Goal: Transaction & Acquisition: Download file/media

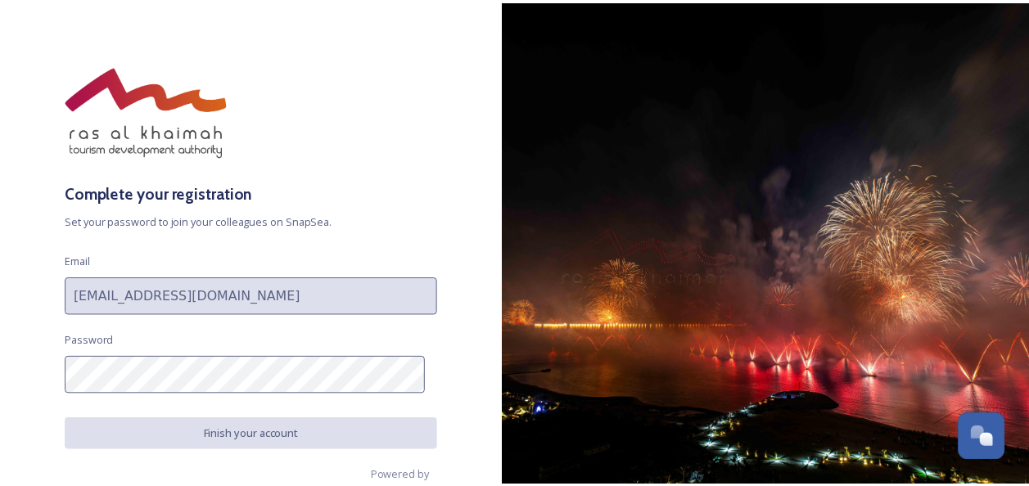
scroll to position [28, 0]
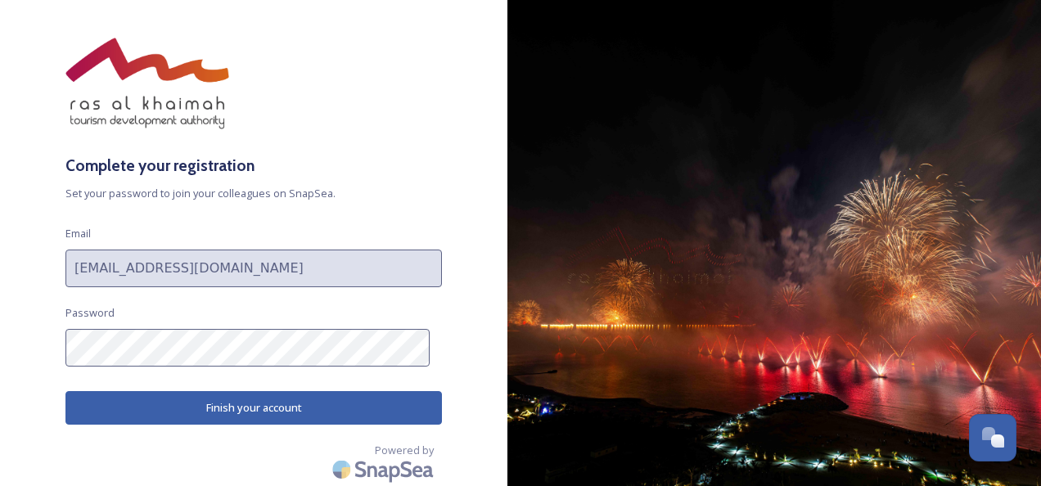
click at [281, 413] on button "Finish your account" at bounding box center [253, 408] width 377 height 34
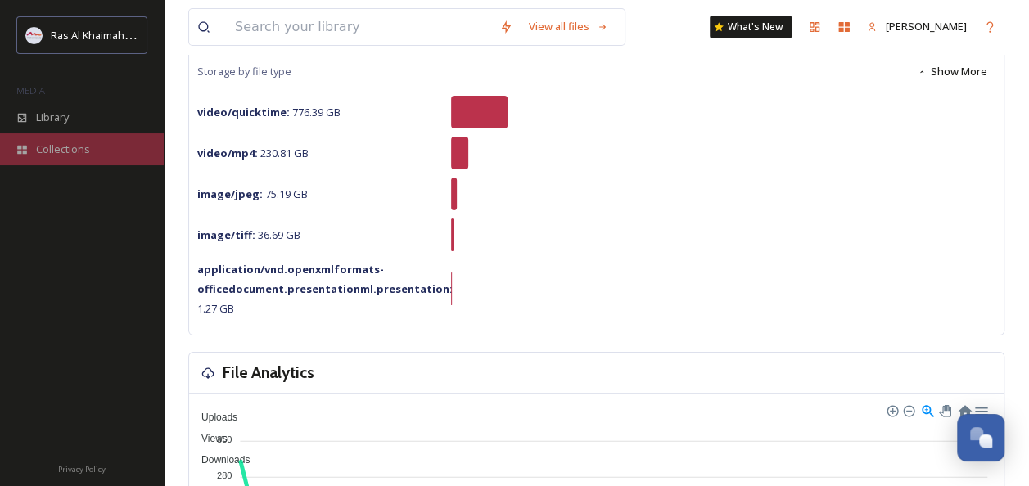
scroll to position [164, 0]
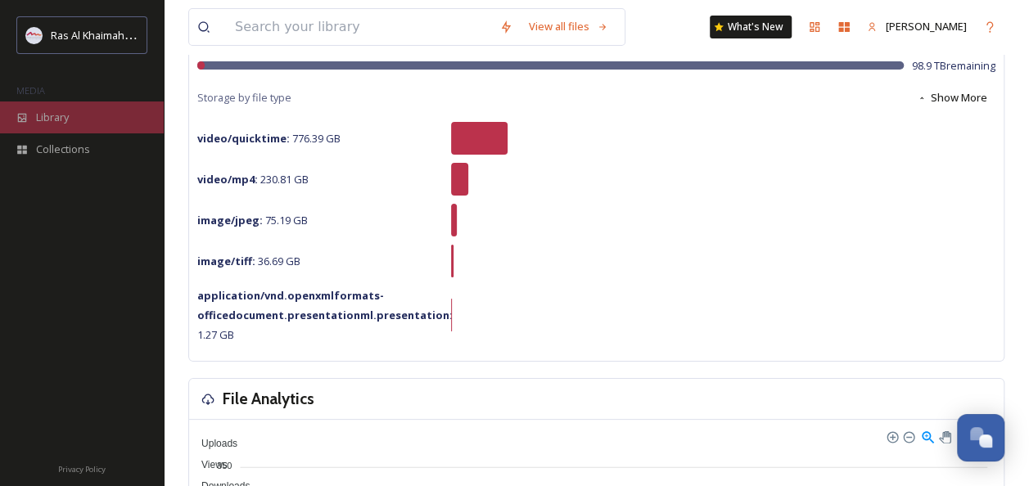
click at [56, 126] on div "Library" at bounding box center [82, 118] width 164 height 32
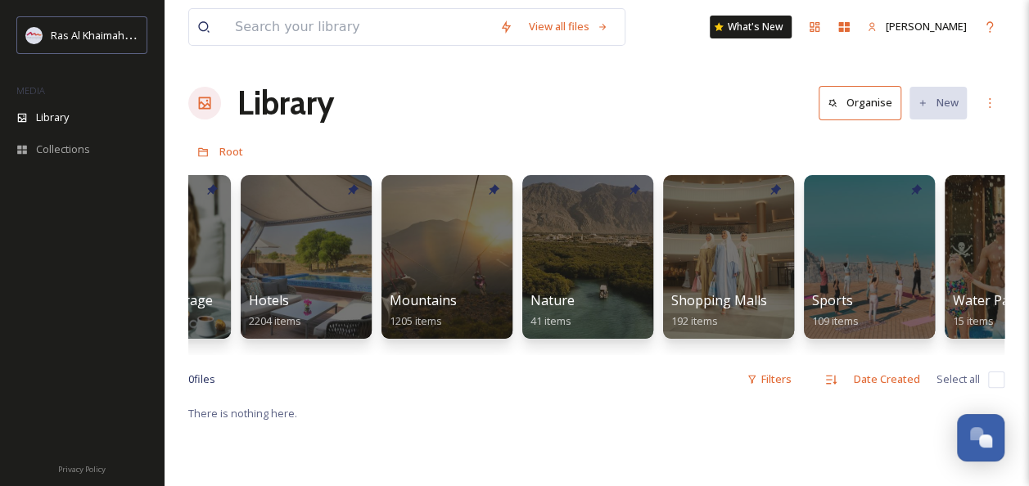
scroll to position [0, 943]
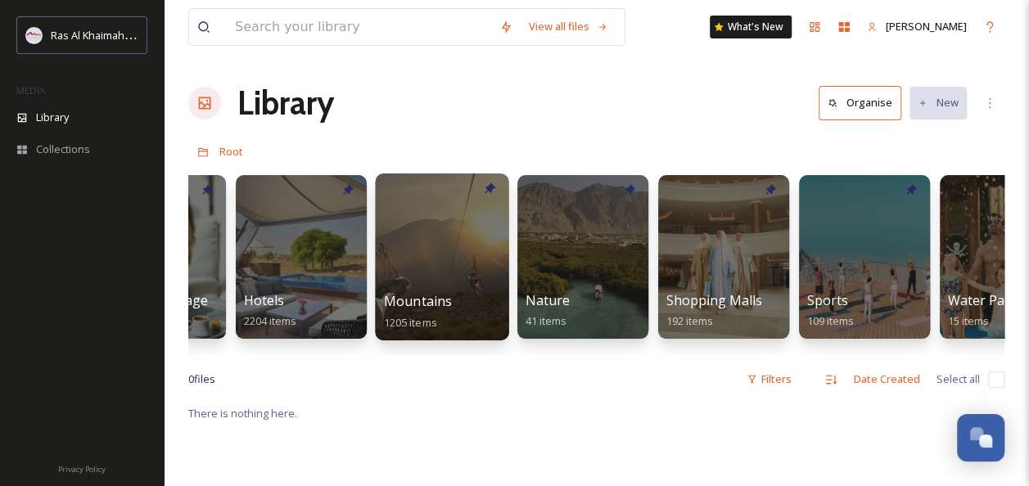
click at [444, 300] on span "Mountains" at bounding box center [418, 301] width 69 height 18
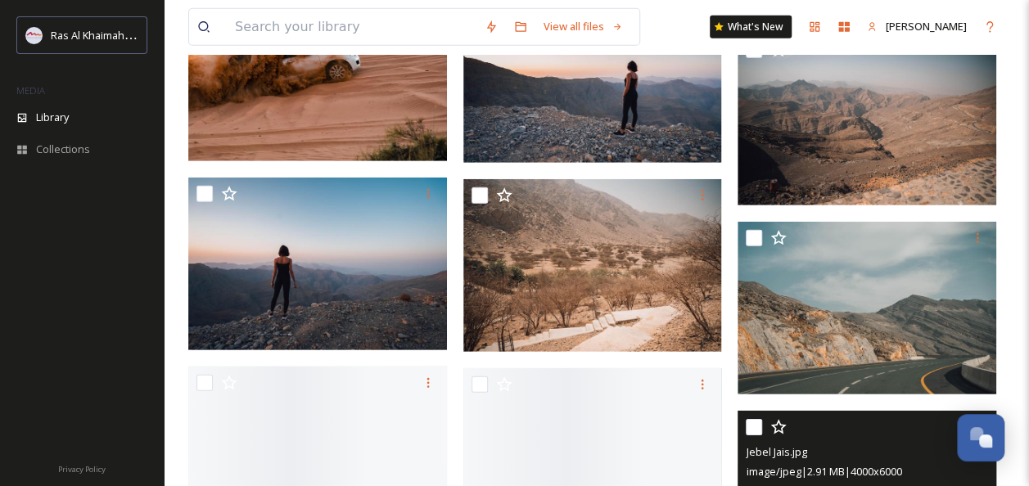
scroll to position [2538, 0]
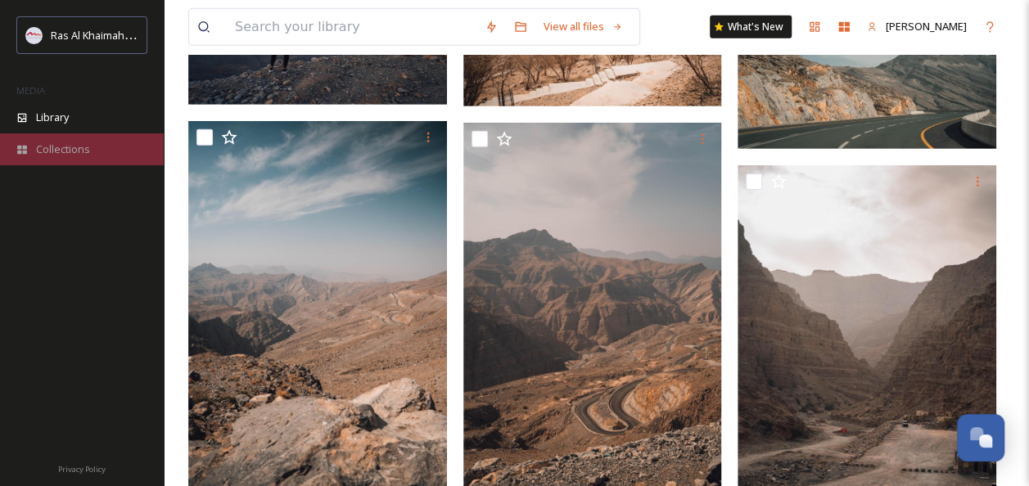
click at [57, 152] on span "Collections" at bounding box center [63, 150] width 54 height 16
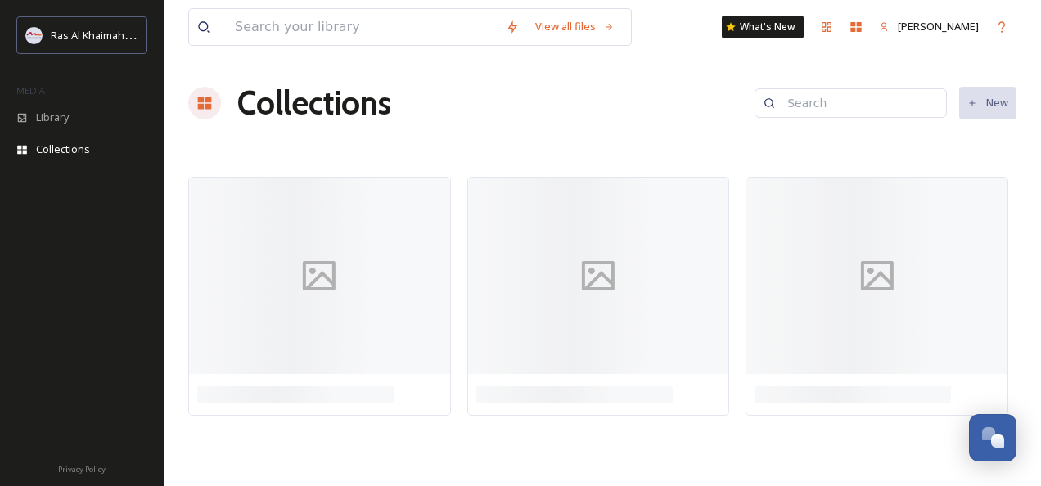
click at [832, 97] on input at bounding box center [858, 103] width 159 height 33
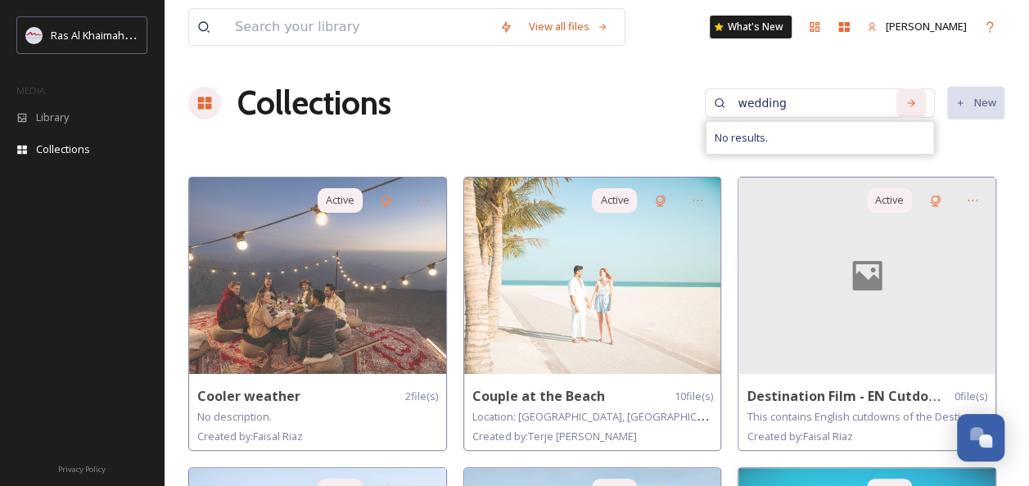
type input "wedding"
click at [902, 102] on div "Search" at bounding box center [910, 102] width 29 height 29
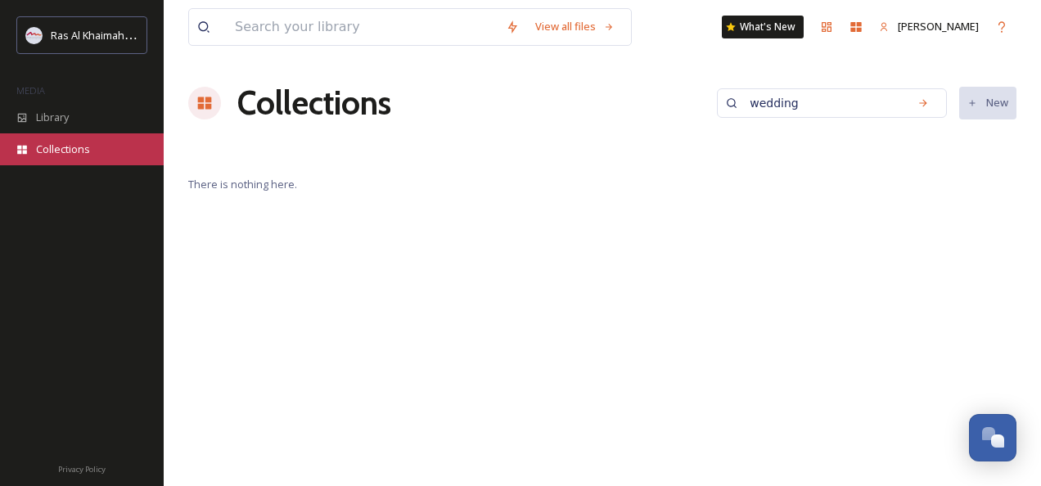
click at [68, 156] on span "Collections" at bounding box center [63, 150] width 54 height 16
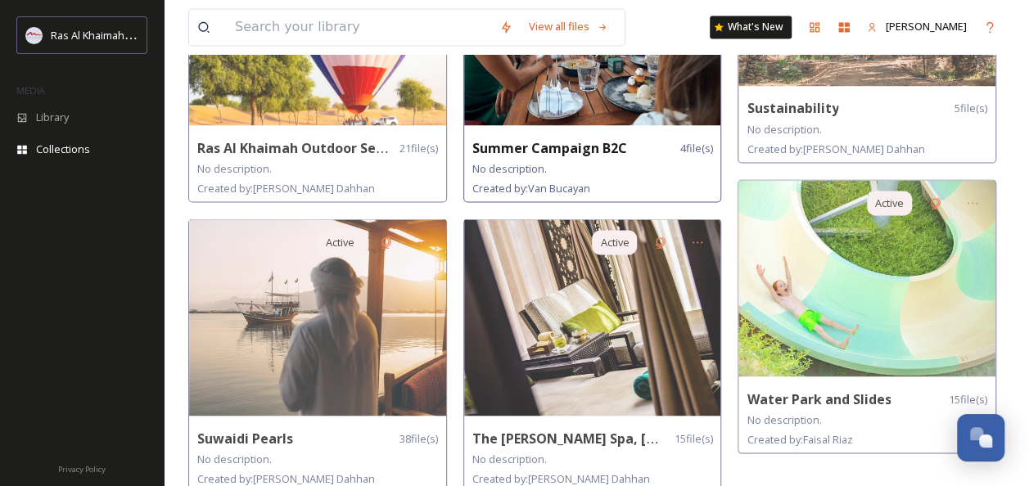
scroll to position [1710, 0]
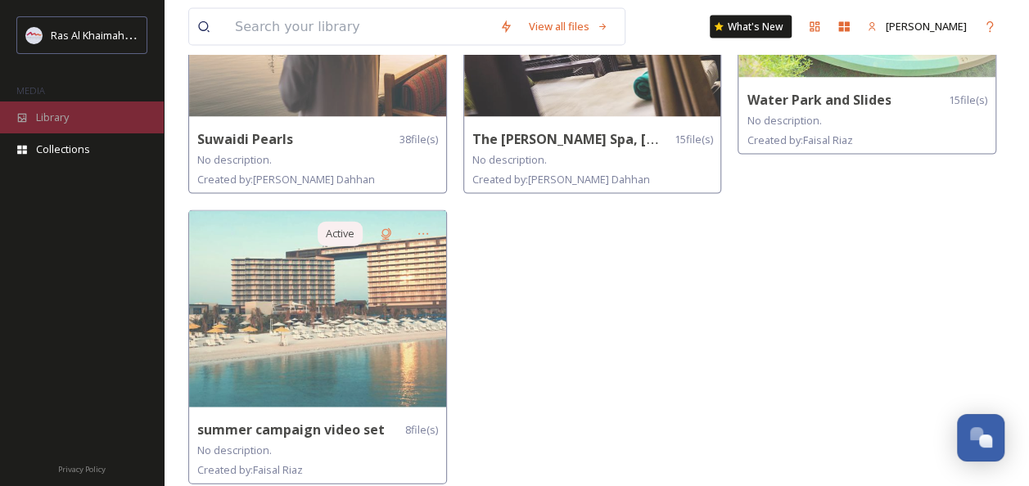
click at [65, 107] on div "Library" at bounding box center [82, 118] width 164 height 32
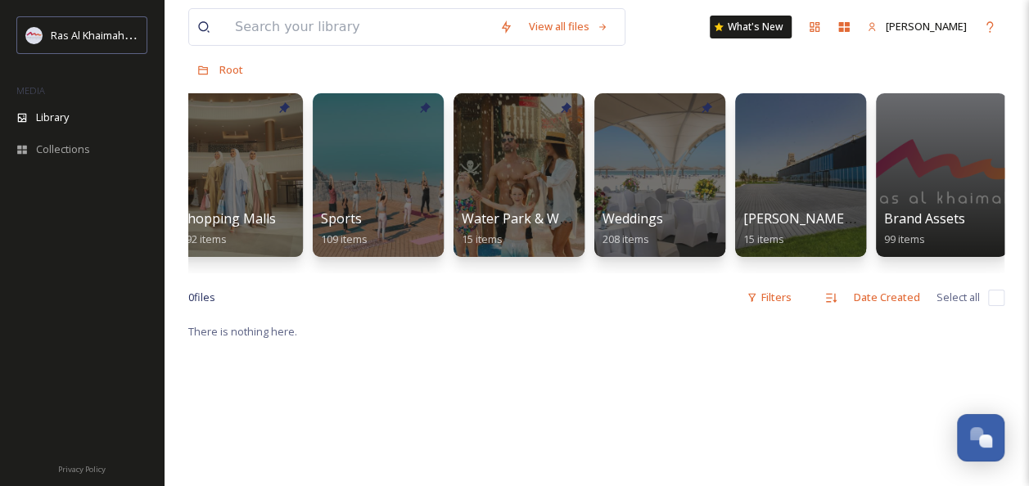
scroll to position [0, 1450]
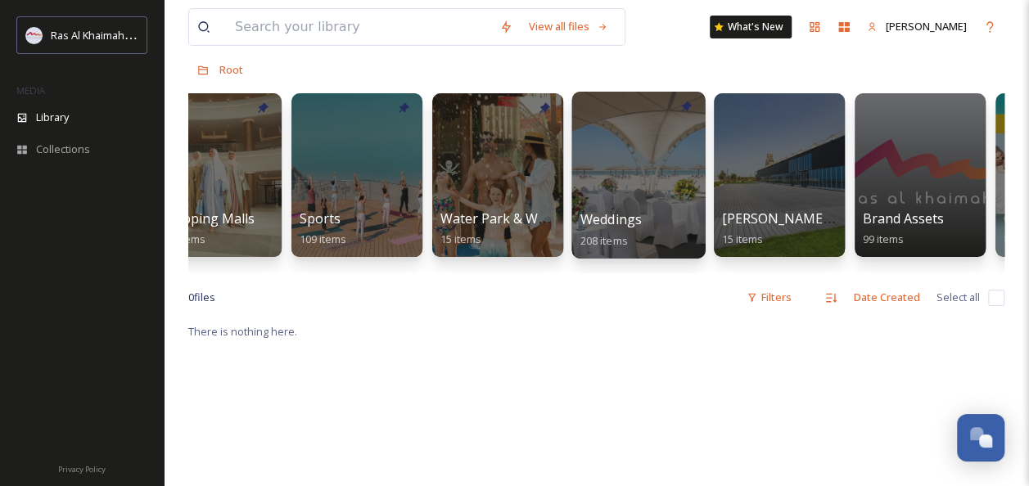
click at [634, 183] on div at bounding box center [637, 175] width 133 height 167
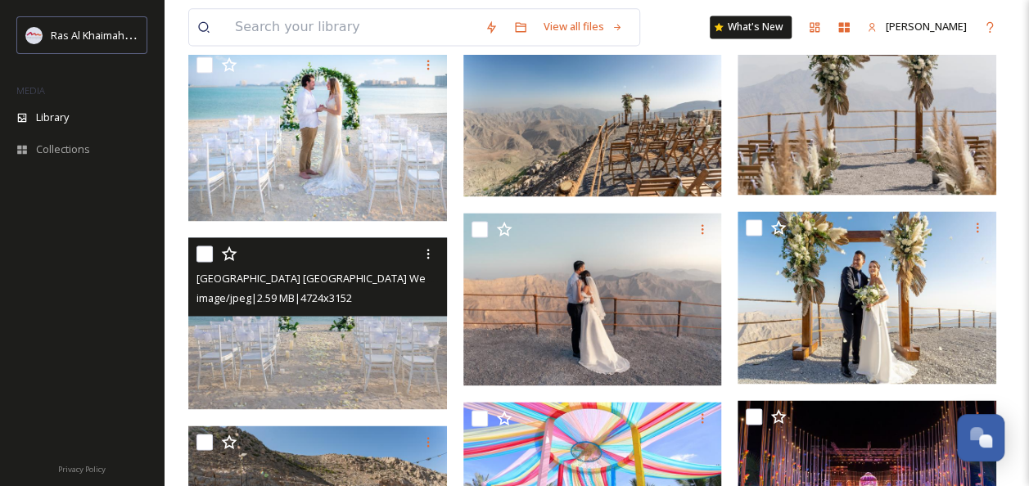
scroll to position [1228, 0]
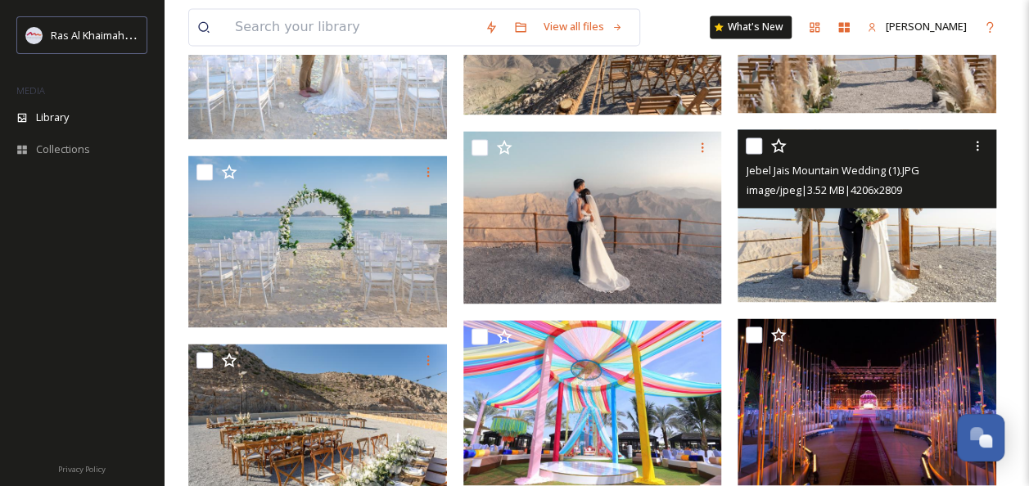
click at [861, 246] on img at bounding box center [867, 215] width 259 height 173
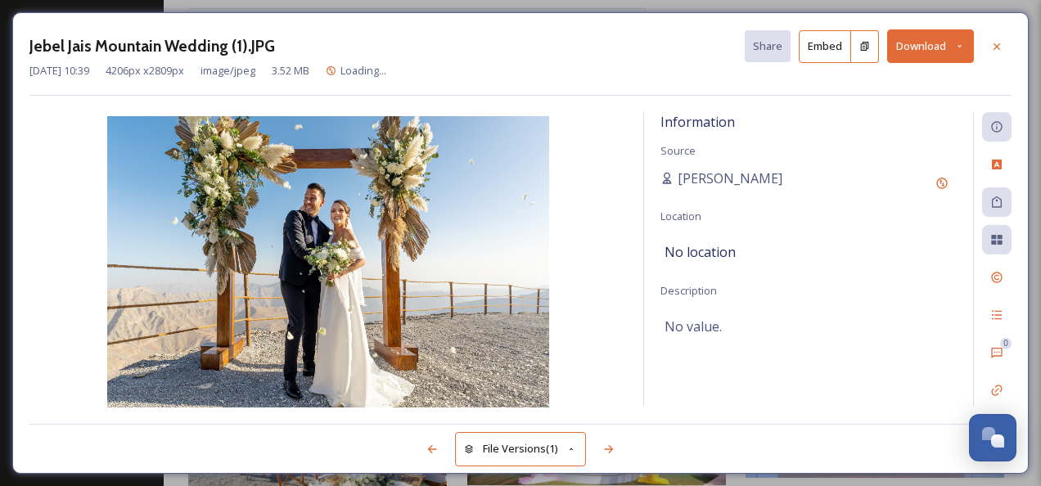
click at [921, 43] on button "Download" at bounding box center [930, 46] width 87 height 34
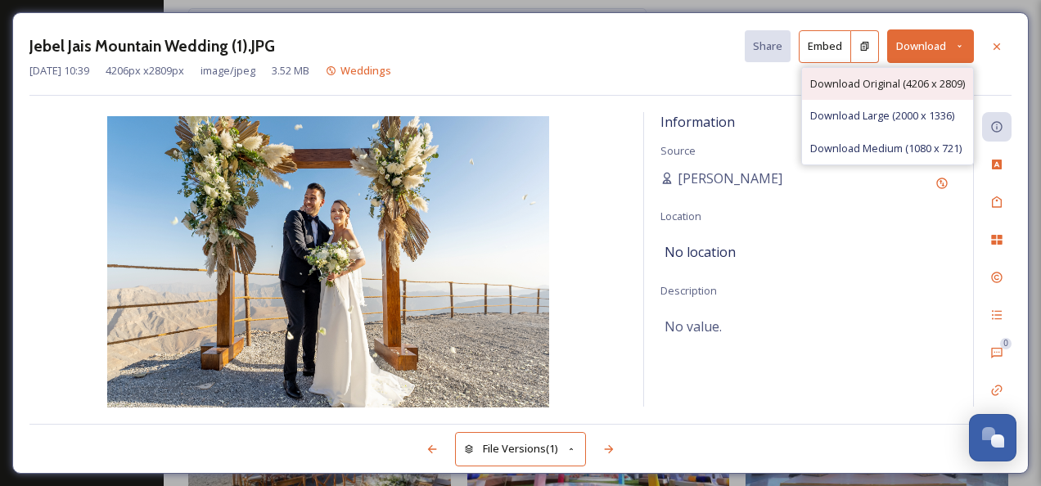
click at [914, 82] on span "Download Original (4206 x 2809)" at bounding box center [887, 84] width 155 height 16
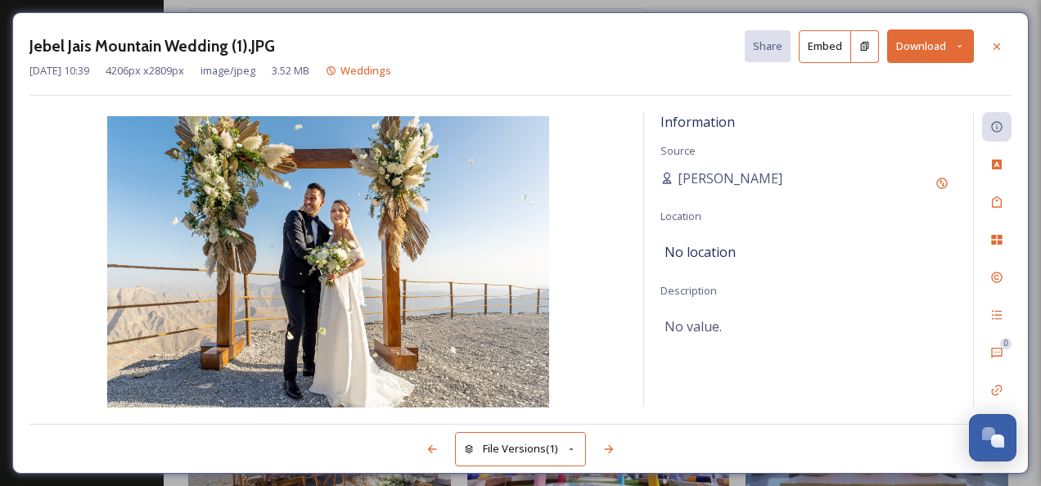
click at [1003, 50] on icon at bounding box center [996, 46] width 13 height 13
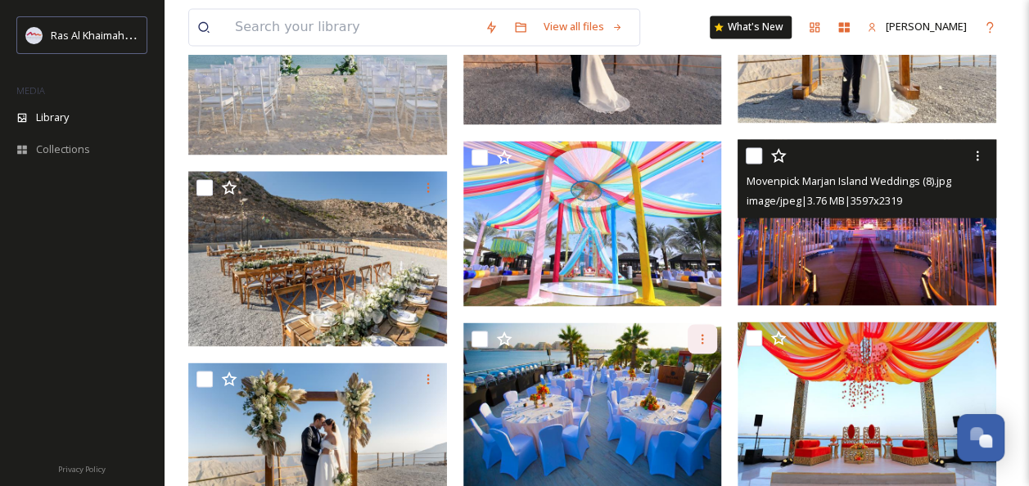
scroll to position [1555, 0]
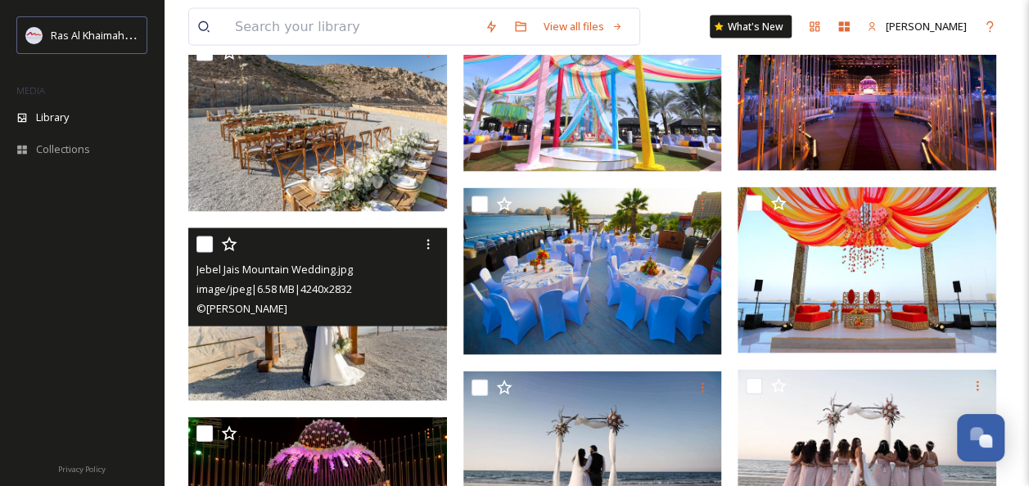
click at [359, 352] on img at bounding box center [317, 314] width 259 height 173
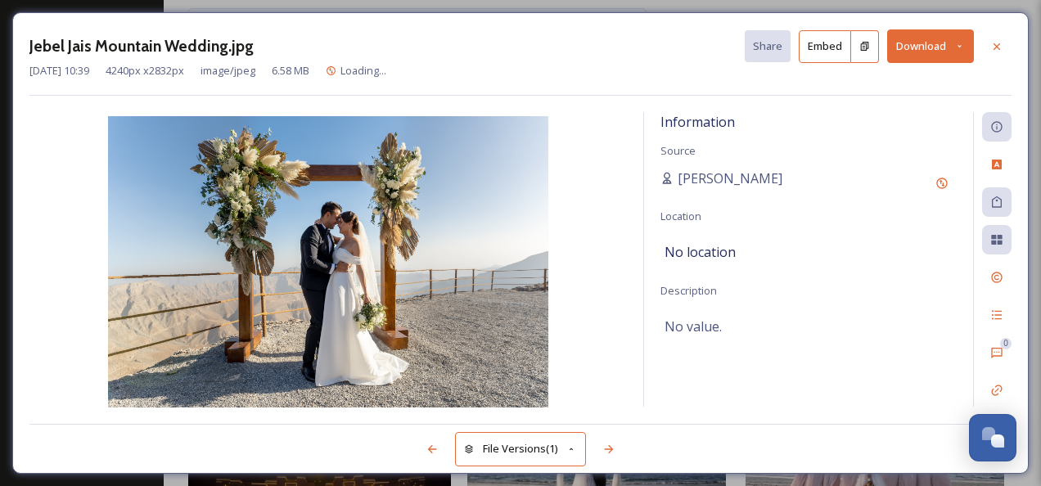
click at [941, 45] on button "Download" at bounding box center [930, 46] width 87 height 34
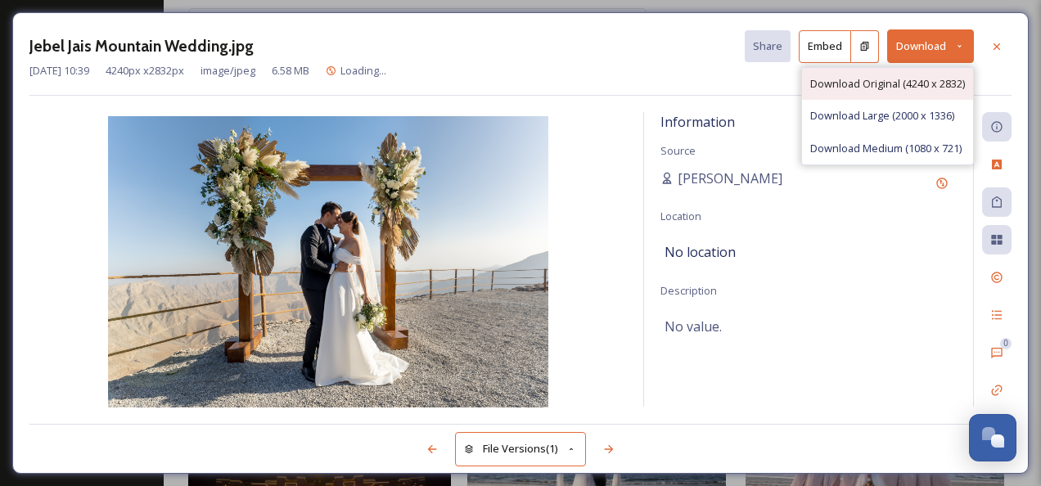
click at [851, 87] on span "Download Original (4240 x 2832)" at bounding box center [887, 84] width 155 height 16
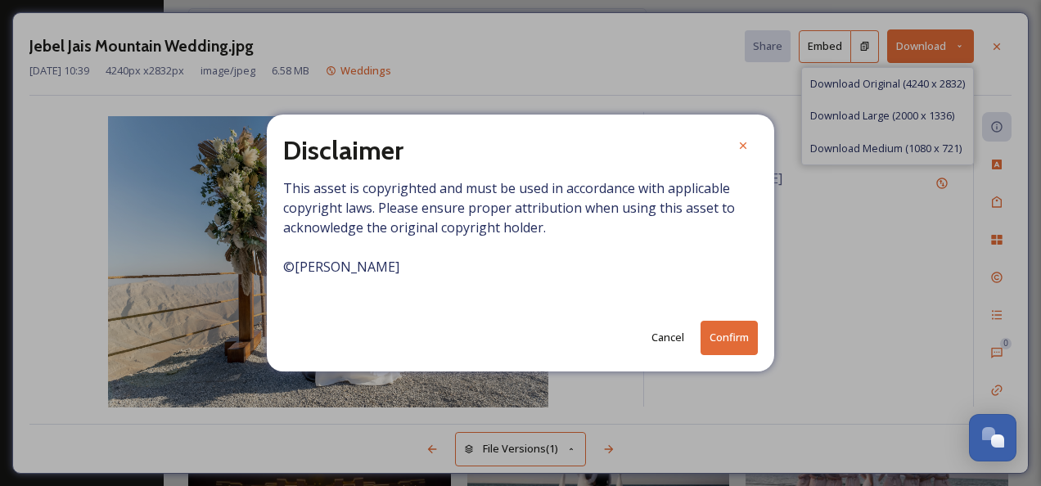
click at [724, 335] on button "Confirm" at bounding box center [729, 338] width 57 height 34
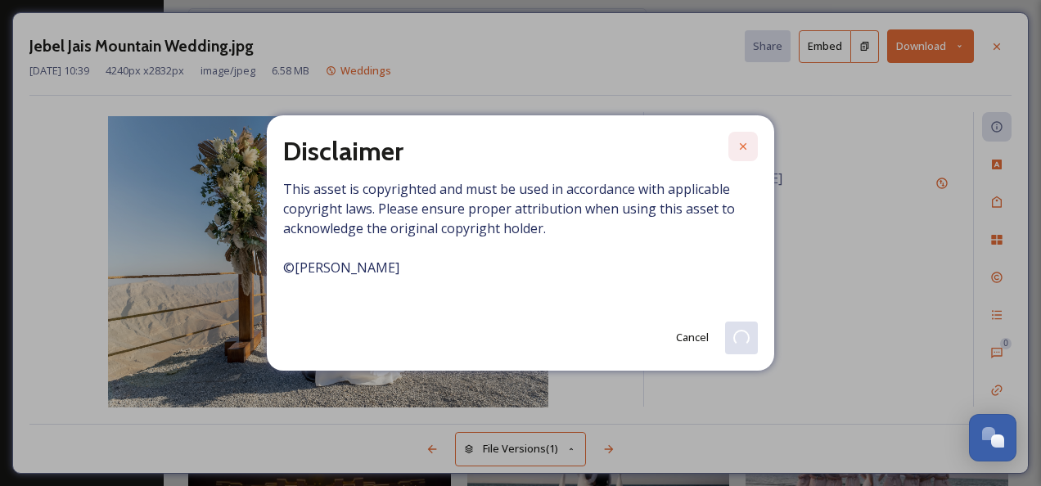
click at [742, 146] on icon at bounding box center [743, 146] width 7 height 7
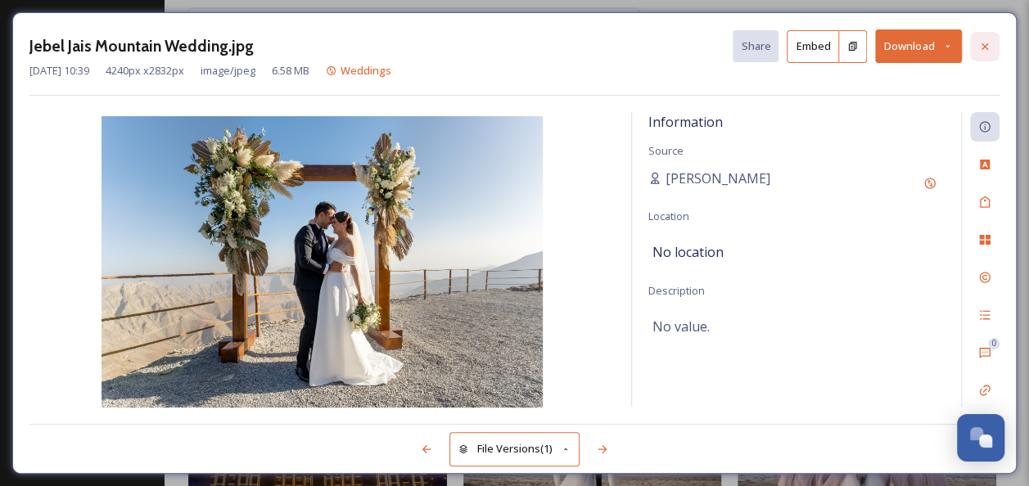
click at [987, 52] on div at bounding box center [984, 46] width 29 height 29
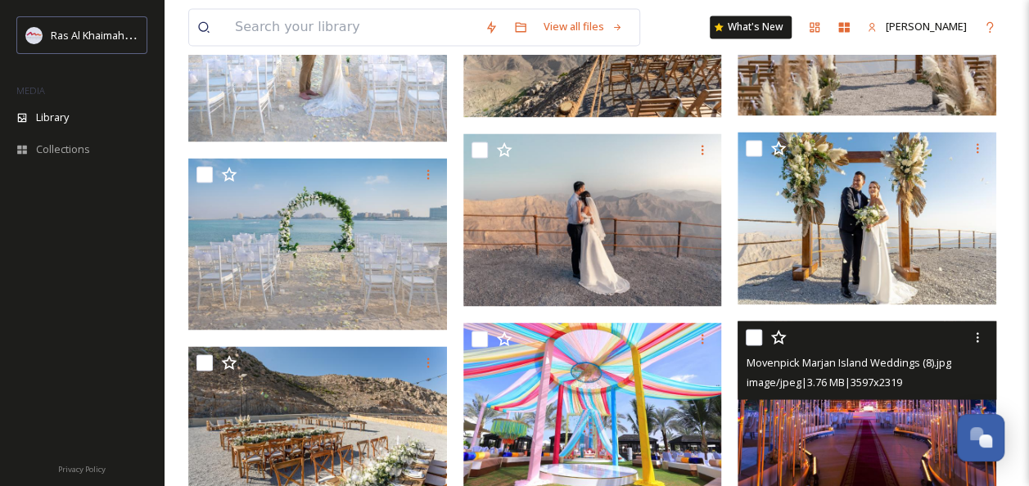
scroll to position [1146, 0]
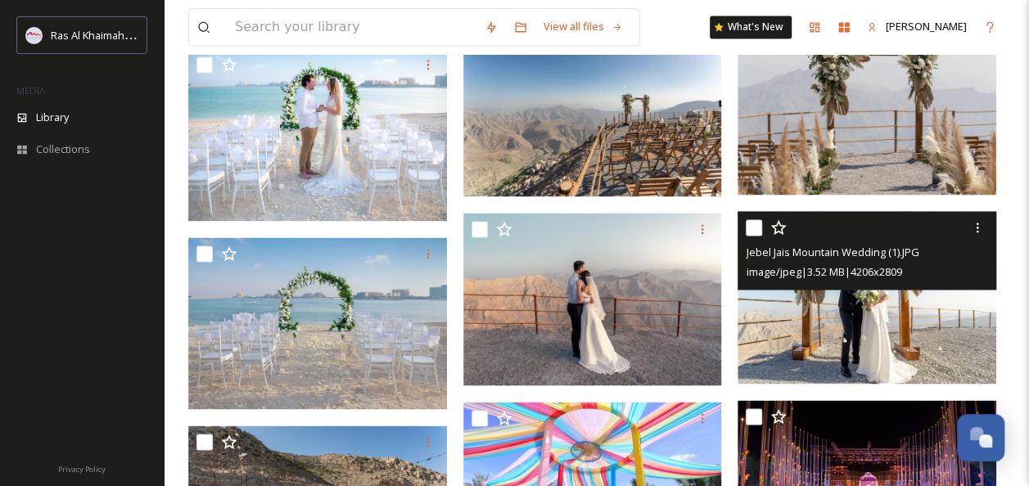
click at [889, 336] on img at bounding box center [867, 297] width 259 height 173
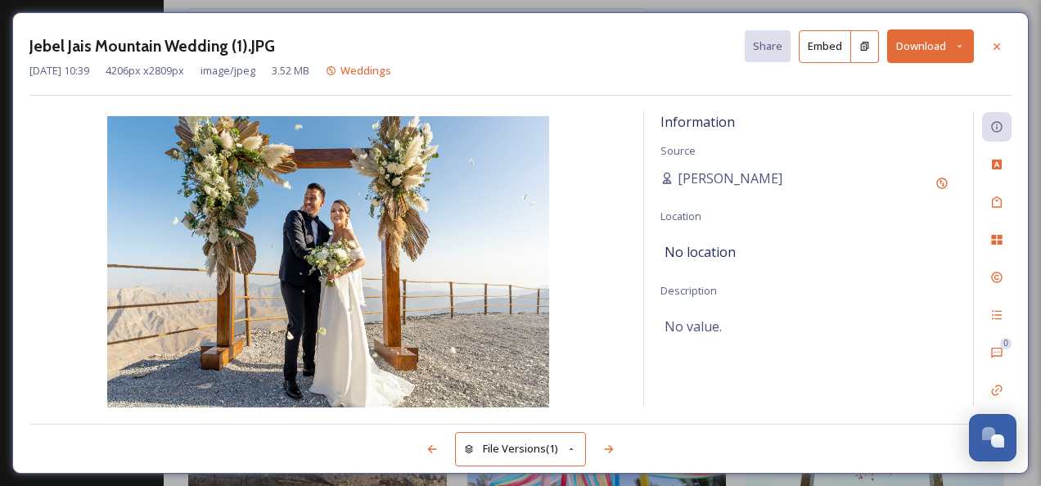
click at [936, 48] on button "Download" at bounding box center [930, 46] width 87 height 34
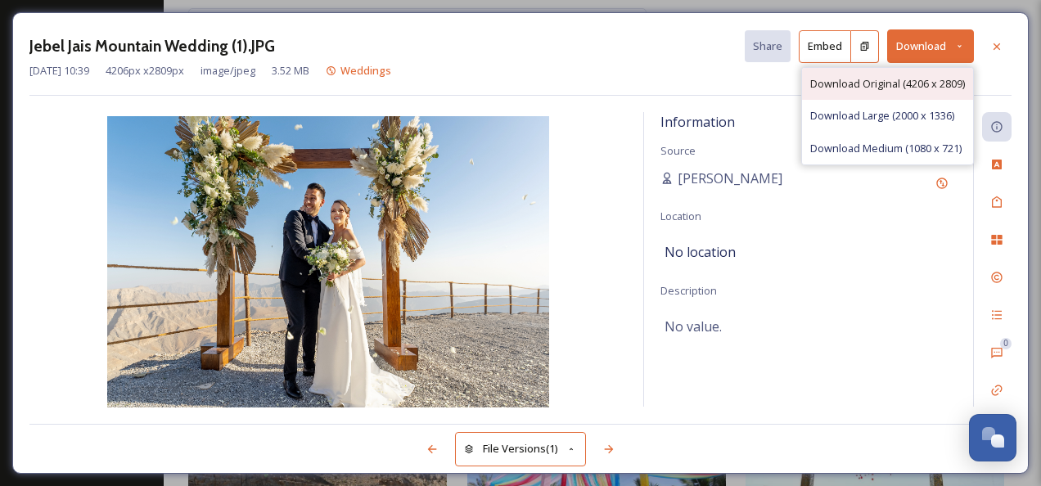
click at [878, 83] on span "Download Original (4206 x 2809)" at bounding box center [887, 84] width 155 height 16
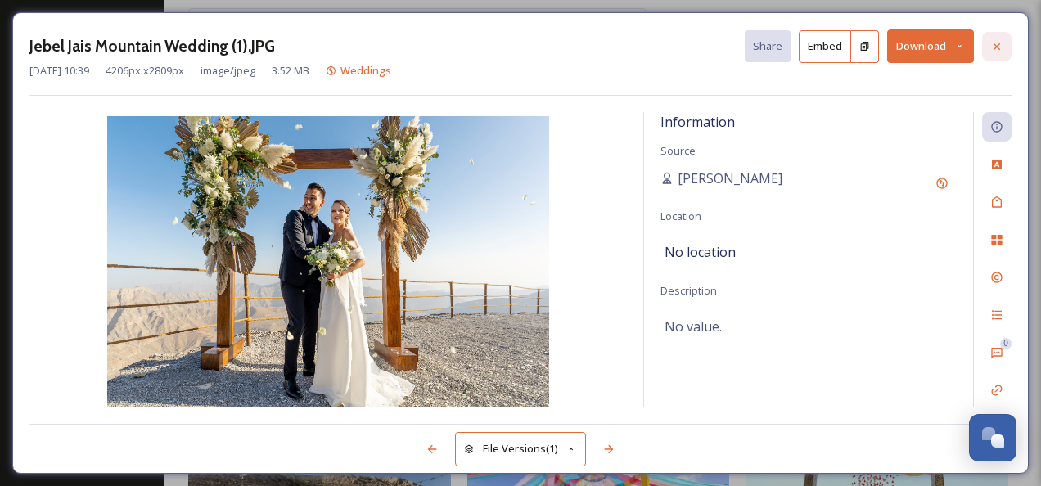
click at [986, 49] on div at bounding box center [996, 46] width 29 height 29
